Goal: Task Accomplishment & Management: Manage account settings

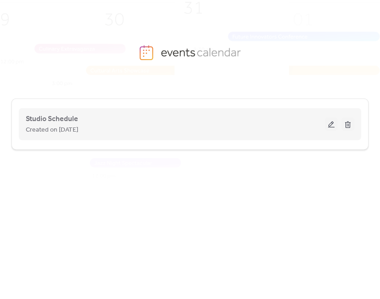
click at [328, 127] on button at bounding box center [331, 125] width 13 height 14
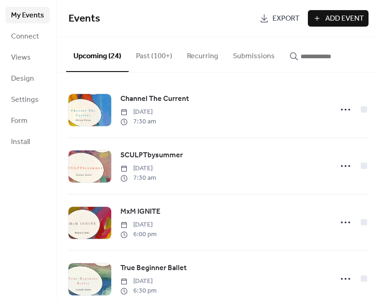
click at [331, 61] on input "button" at bounding box center [327, 56] width 55 height 11
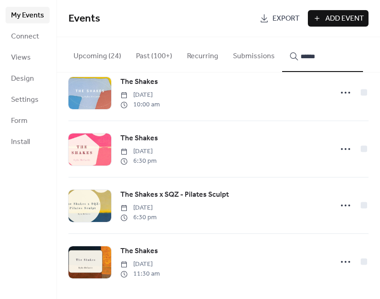
scroll to position [244, 0]
type input "******"
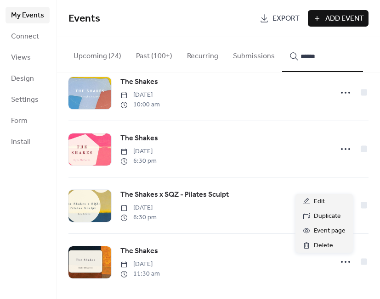
click at [341, 261] on icon at bounding box center [345, 262] width 15 height 15
click at [330, 202] on div "Edit" at bounding box center [323, 201] width 57 height 15
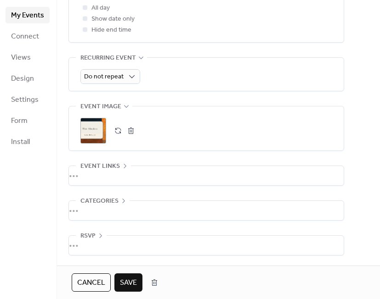
scroll to position [377, 0]
type input "**********"
drag, startPoint x: 118, startPoint y: 130, endPoint x: 142, endPoint y: 120, distance: 26.2
click at [142, 120] on div ";" at bounding box center [206, 131] width 252 height 26
click at [133, 130] on button "button" at bounding box center [130, 130] width 13 height 13
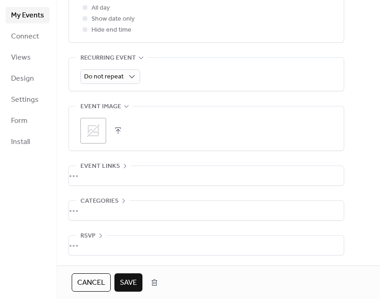
click at [88, 129] on icon at bounding box center [93, 130] width 13 height 13
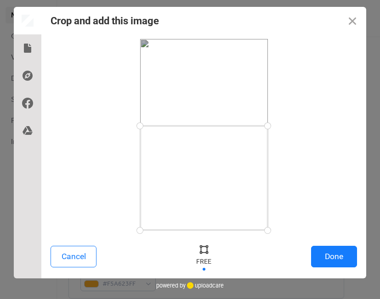
drag, startPoint x: 267, startPoint y: 39, endPoint x: 281, endPoint y: 126, distance: 87.4
click at [281, 126] on div at bounding box center [204, 134] width 306 height 191
drag, startPoint x: 268, startPoint y: 228, endPoint x: 278, endPoint y: 198, distance: 31.4
click at [278, 198] on div at bounding box center [204, 134] width 306 height 191
click at [330, 258] on button "Done" at bounding box center [334, 257] width 46 height 22
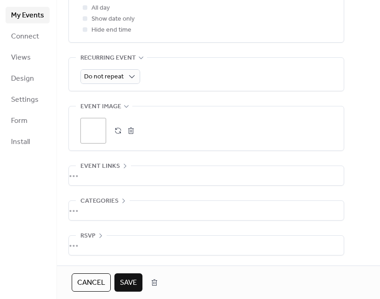
scroll to position [377, 0]
click at [130, 278] on span "Save" at bounding box center [128, 283] width 17 height 11
